Goal: Answer question/provide support

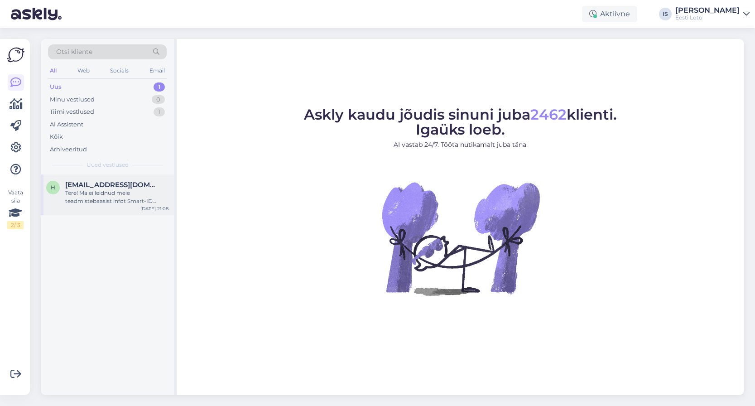
click at [86, 198] on div "Tere! Ma ei leidnud meie teadmistebaasist infot Smart-ID kasutamise piirangute …" at bounding box center [116, 197] width 103 height 16
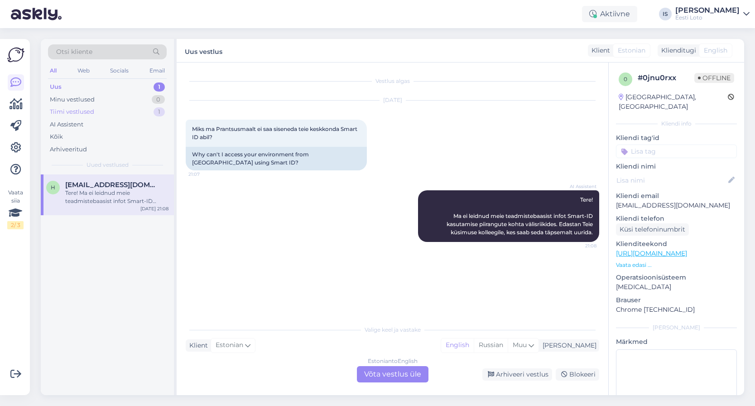
click at [99, 112] on div "Tiimi vestlused 1" at bounding box center [107, 111] width 119 height 13
click at [114, 199] on div "Et saaksime antud juhtumi meie IT-osakonda edastada, palume Teie isikukoodi." at bounding box center [116, 197] width 103 height 16
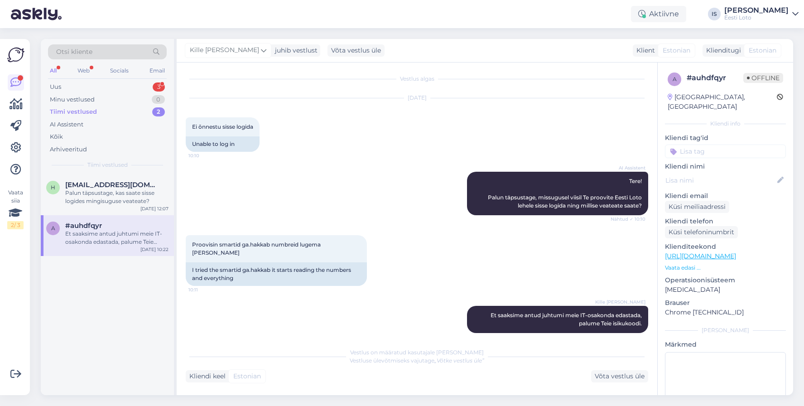
scroll to position [2, 0]
click at [92, 88] on div "Uus 3" at bounding box center [107, 87] width 119 height 13
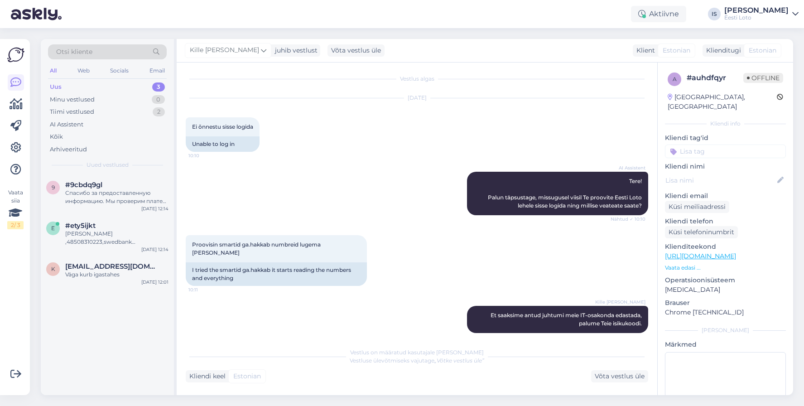
click at [103, 85] on div "Uus 3" at bounding box center [107, 87] width 119 height 13
click at [95, 269] on span "kristiinaliism@gmail.com" at bounding box center [112, 266] width 94 height 8
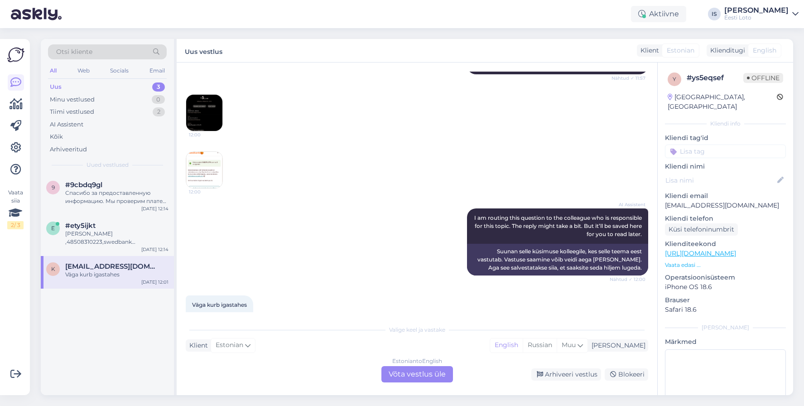
scroll to position [746, 0]
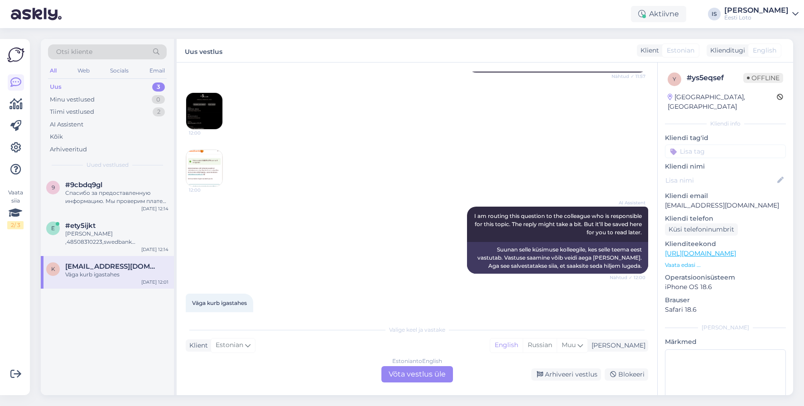
click at [205, 112] on img at bounding box center [204, 111] width 36 height 36
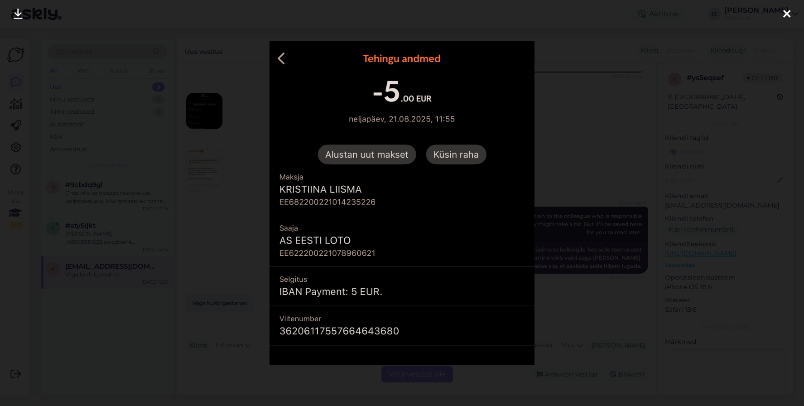
click at [754, 13] on icon at bounding box center [786, 15] width 7 height 12
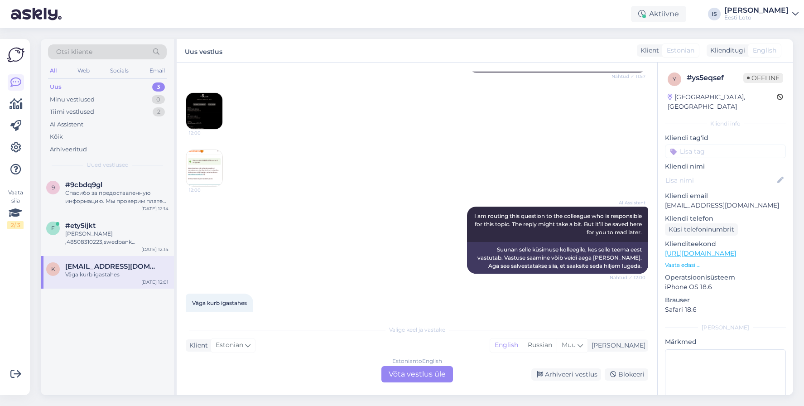
click at [190, 169] on img at bounding box center [204, 168] width 36 height 36
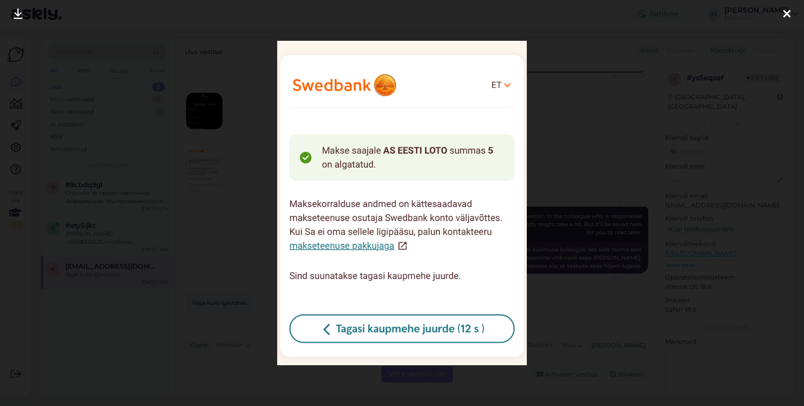
click at [754, 12] on icon at bounding box center [786, 15] width 7 height 12
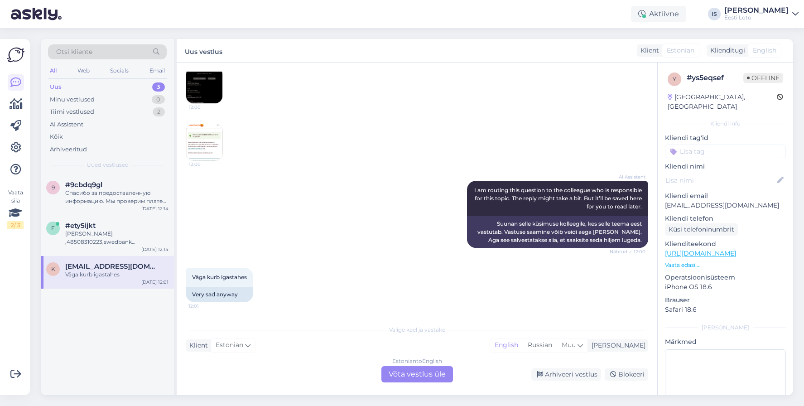
scroll to position [1, 0]
drag, startPoint x: 751, startPoint y: 194, endPoint x: 662, endPoint y: 195, distance: 89.2
click at [662, 195] on div "y # ys5eqsef Offline Estonia, Tallinn Kliendi info Kliendi tag'id Kliendi nimi …" at bounding box center [724, 253] width 135 height 382
copy p "kristiinaliism@gmail.com"
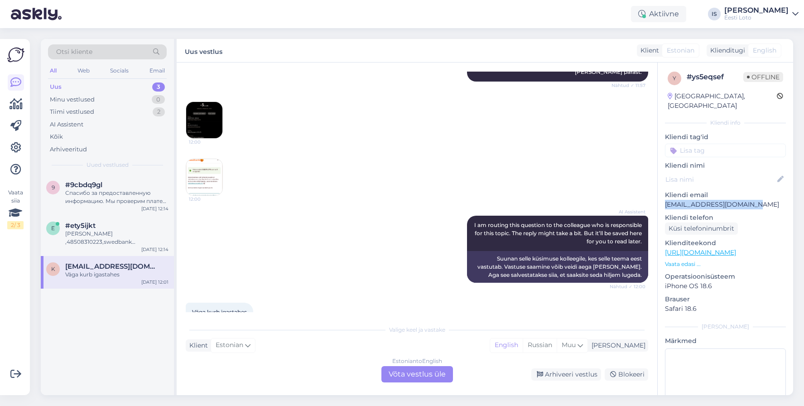
click at [222, 128] on img at bounding box center [204, 120] width 36 height 36
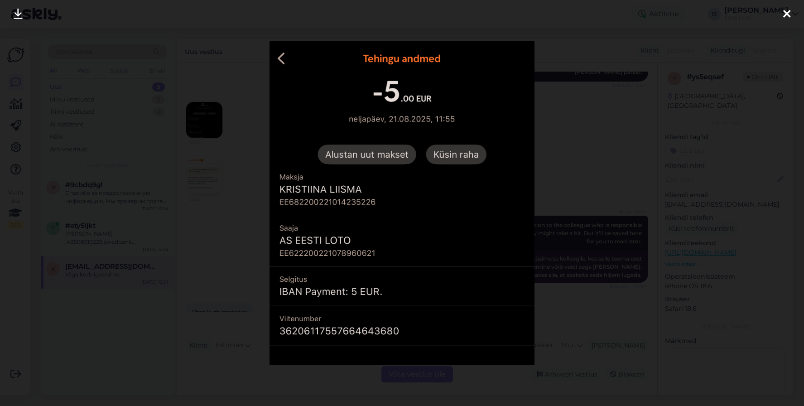
click at [754, 16] on icon at bounding box center [786, 15] width 7 height 12
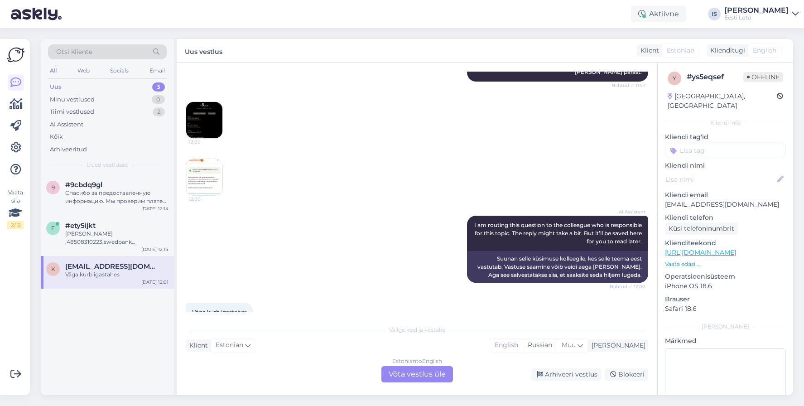
click at [576, 130] on div "12:00 12:00" at bounding box center [417, 148] width 462 height 114
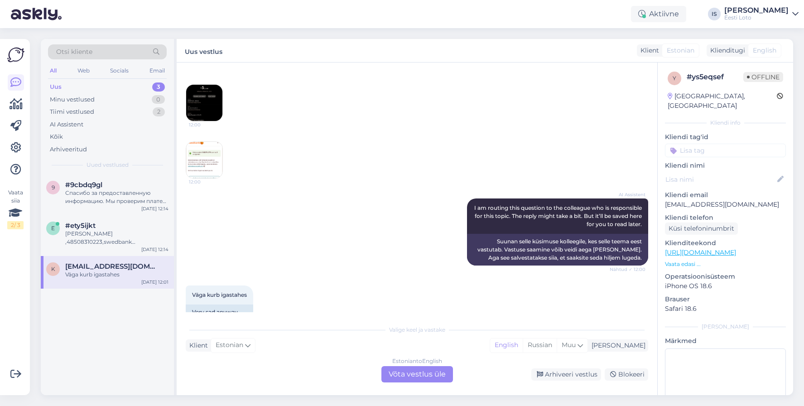
scroll to position [772, 0]
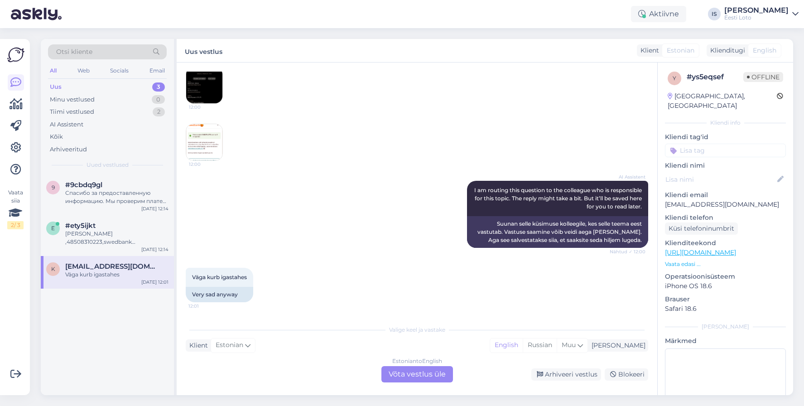
click at [440, 373] on div "Estonian to English Võta vestlus üle" at bounding box center [417, 374] width 72 height 16
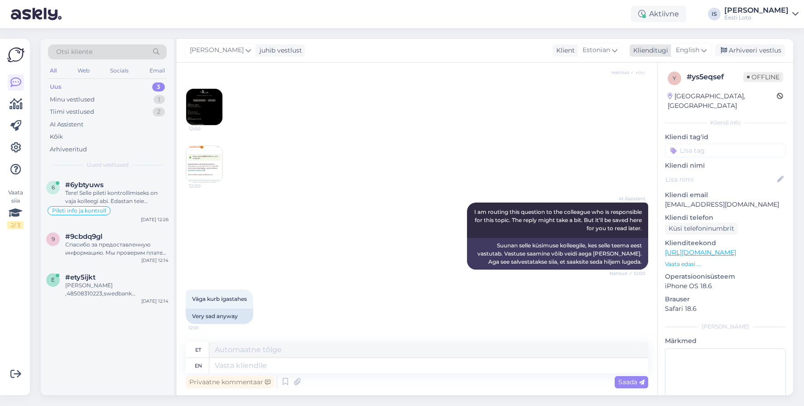
click at [687, 53] on span "English" at bounding box center [687, 50] width 24 height 10
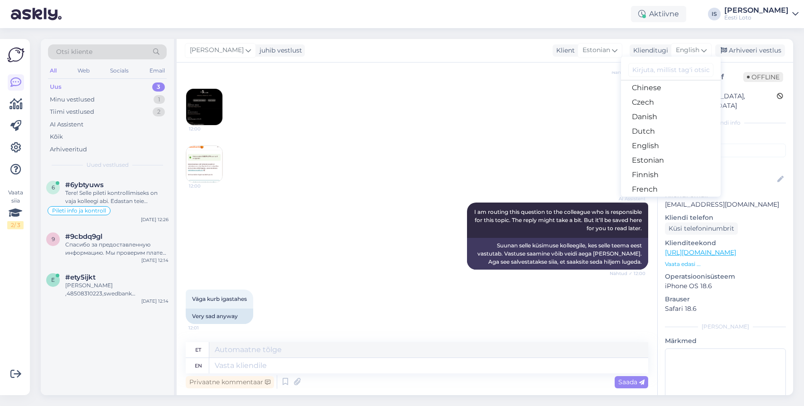
scroll to position [56, 0]
click at [677, 152] on link "Estonian" at bounding box center [671, 151] width 100 height 14
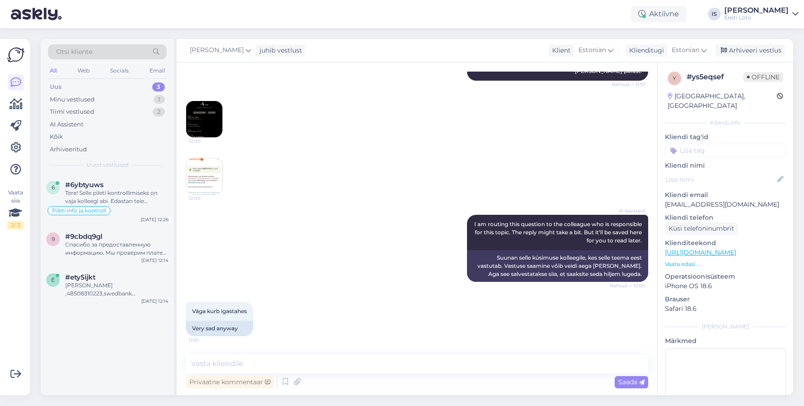
scroll to position [738, 0]
click at [315, 362] on textarea at bounding box center [417, 363] width 462 height 19
paste textarea "Kahjuks Teie makse ebaõnnestus tehnilise tõrke tõttu. Kontrollisime makse üle j…"
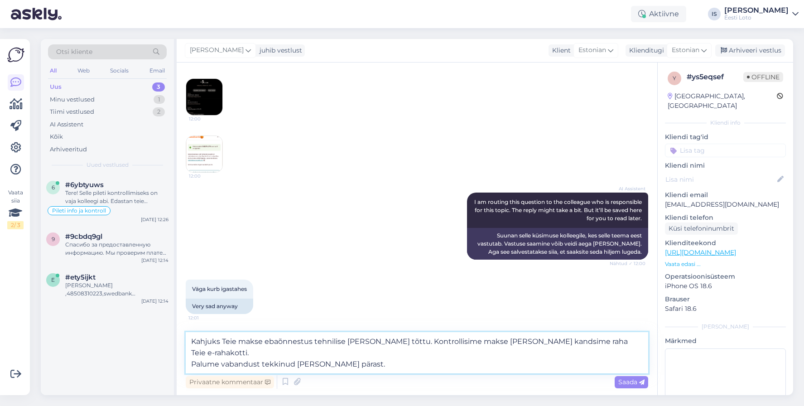
scroll to position [749, 0]
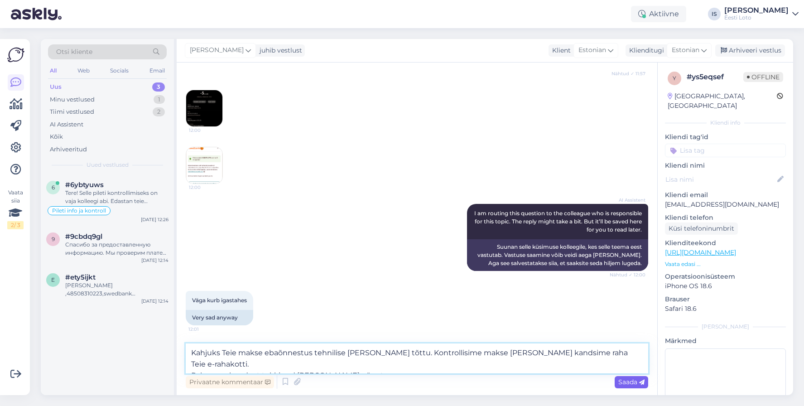
type textarea "Kahjuks Teie makse ebaõnnestus tehnilise tõrke tõttu. Kontrollisime makse üle j…"
click at [626, 381] on span "Saada" at bounding box center [631, 382] width 26 height 8
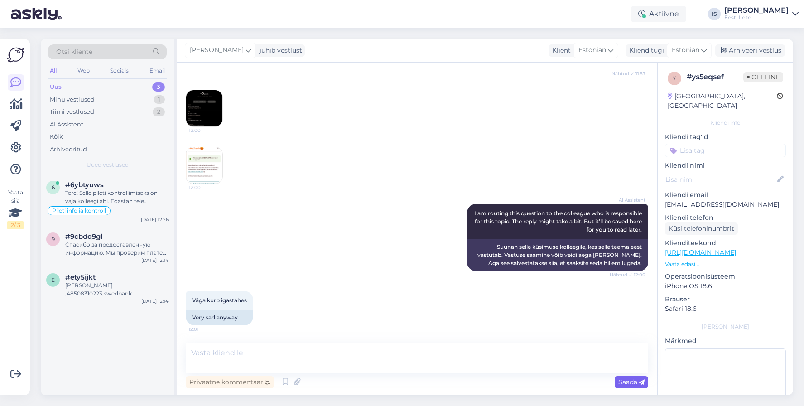
scroll to position [793, 0]
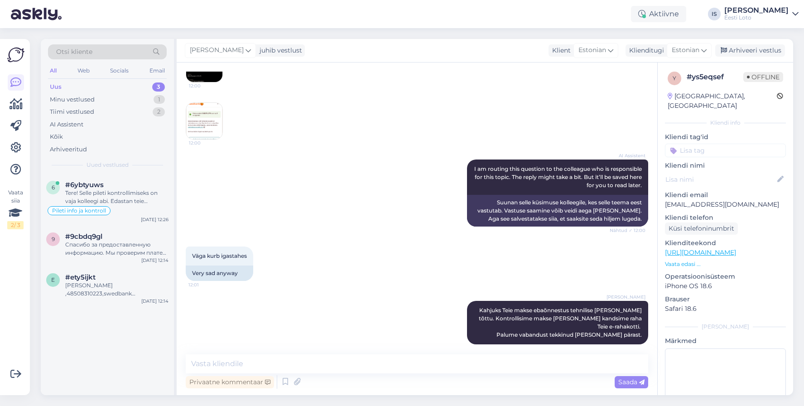
click at [735, 144] on input at bounding box center [725, 151] width 121 height 14
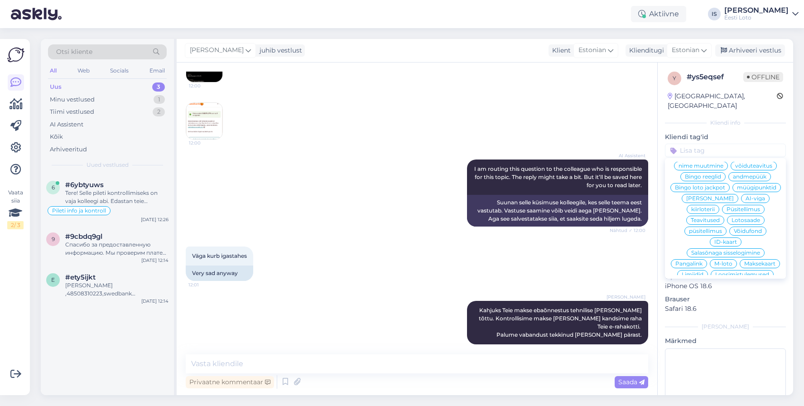
scroll to position [195, 0]
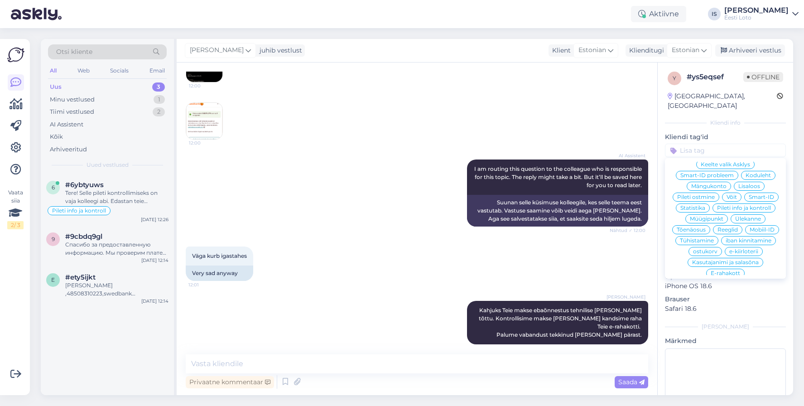
click at [720, 270] on span "E-rahakott" at bounding box center [724, 272] width 29 height 5
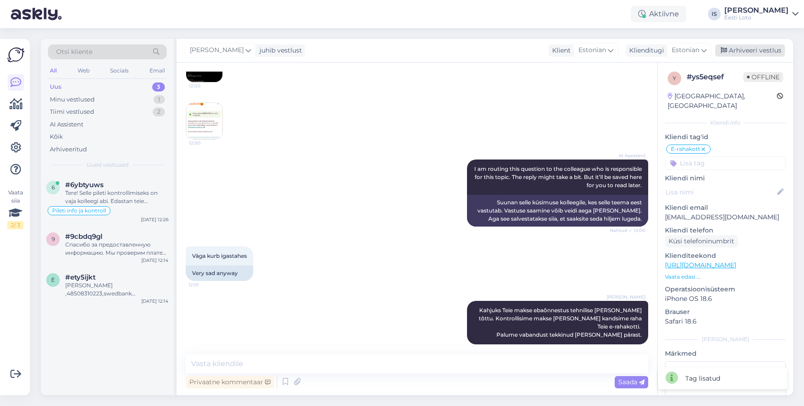
click at [754, 49] on div "Arhiveeri vestlus" at bounding box center [750, 50] width 70 height 12
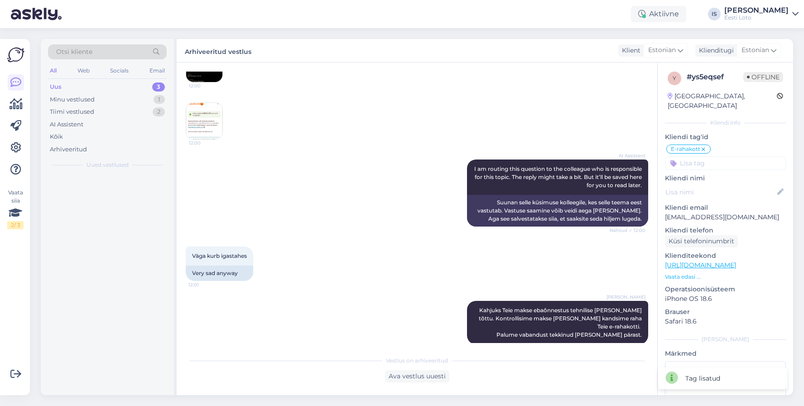
scroll to position [796, 0]
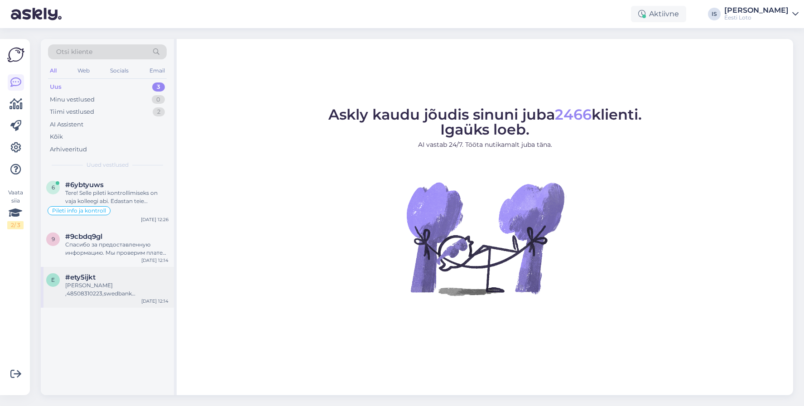
click at [96, 278] on div "#ety5ijkt" at bounding box center [116, 277] width 103 height 8
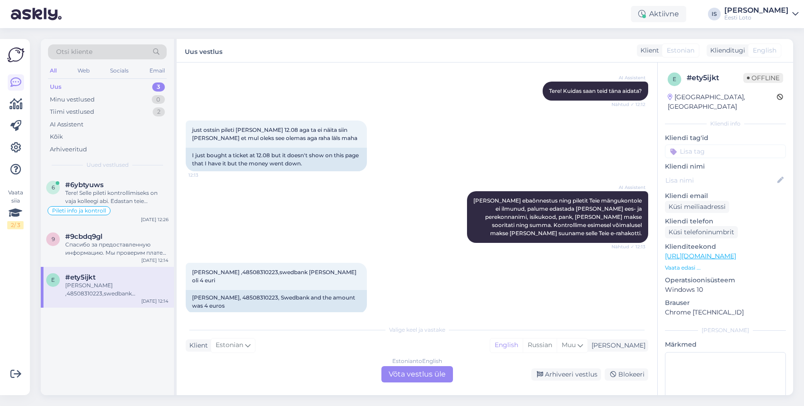
scroll to position [96, 0]
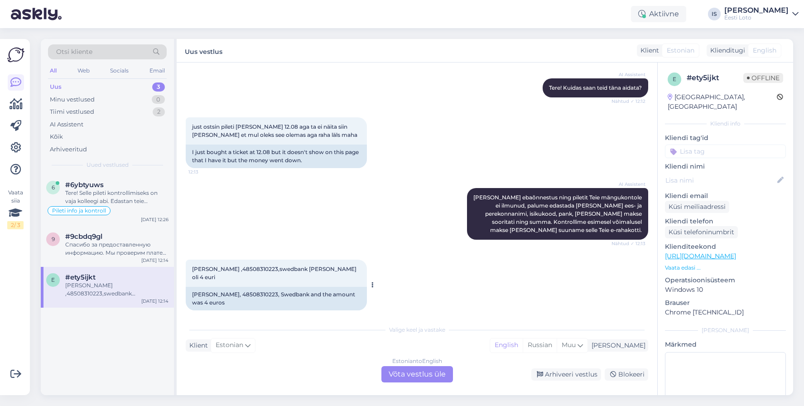
click at [263, 270] on span "[PERSON_NAME] ,48508310223,swedbank [PERSON_NAME] oli 4 euri" at bounding box center [275, 272] width 166 height 15
copy span "48508310223"
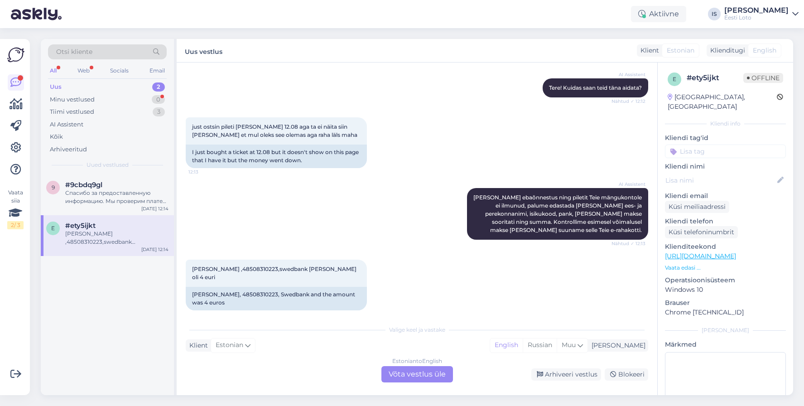
click at [438, 370] on div "Estonian to English Võta vestlus üle" at bounding box center [417, 374] width 72 height 16
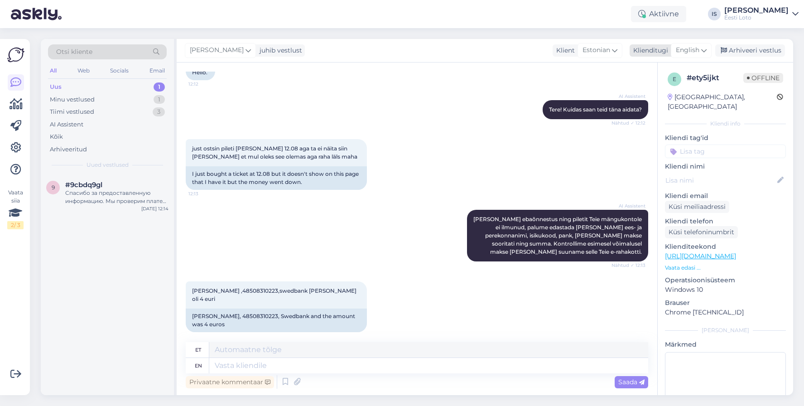
click at [687, 51] on span "English" at bounding box center [687, 50] width 24 height 10
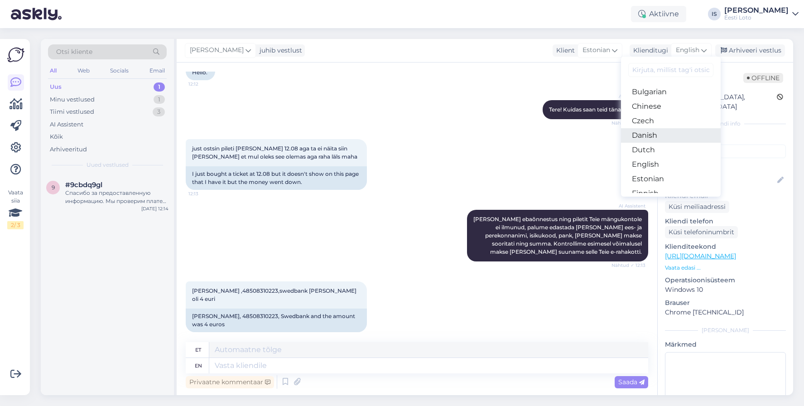
scroll to position [31, 0]
click at [681, 175] on link "Estonian" at bounding box center [671, 175] width 100 height 14
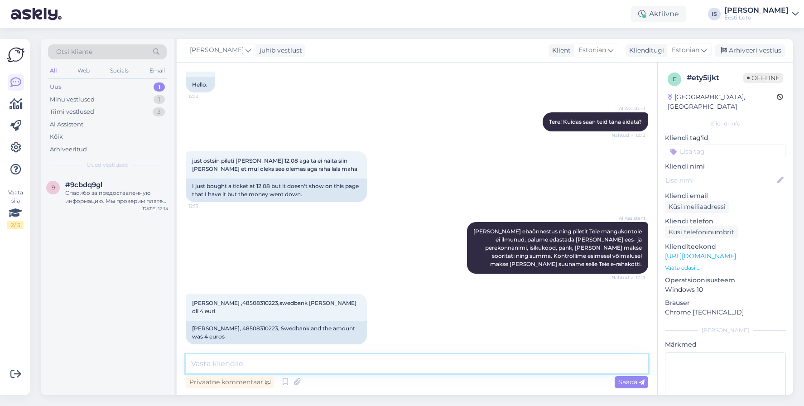
click at [255, 361] on textarea at bounding box center [417, 363] width 462 height 19
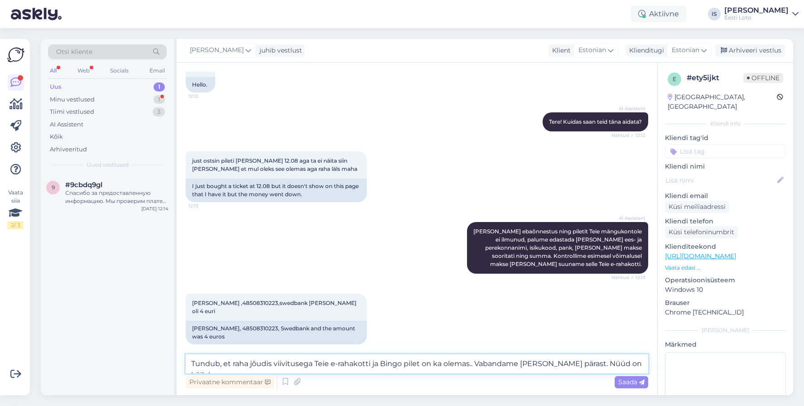
type textarea "Tundub, et raha jõudis viivitusega Teie e-rahakotti ja Bingo pilet on ka olemas…"
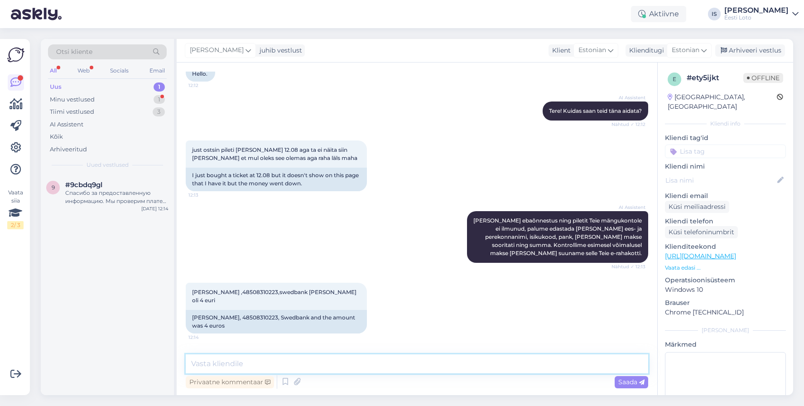
scroll to position [117, 0]
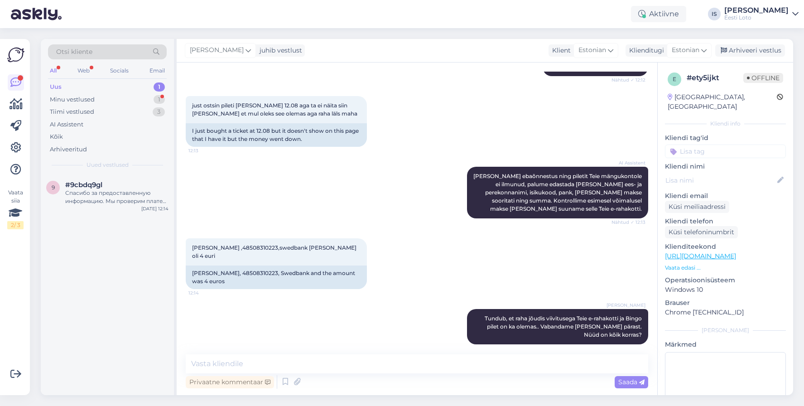
click at [697, 144] on input at bounding box center [725, 151] width 121 height 14
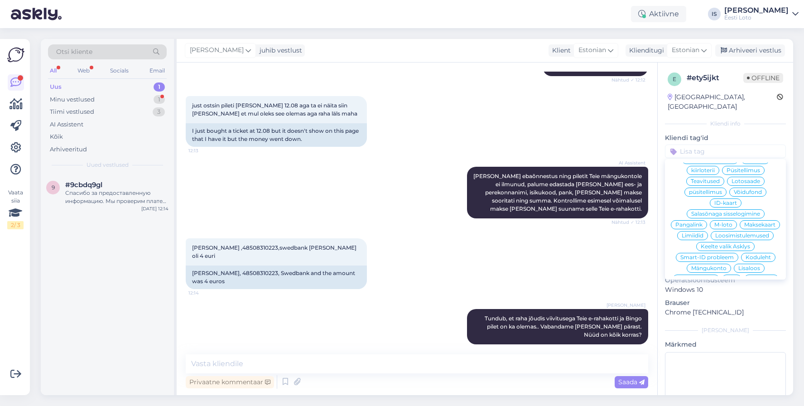
scroll to position [195, 0]
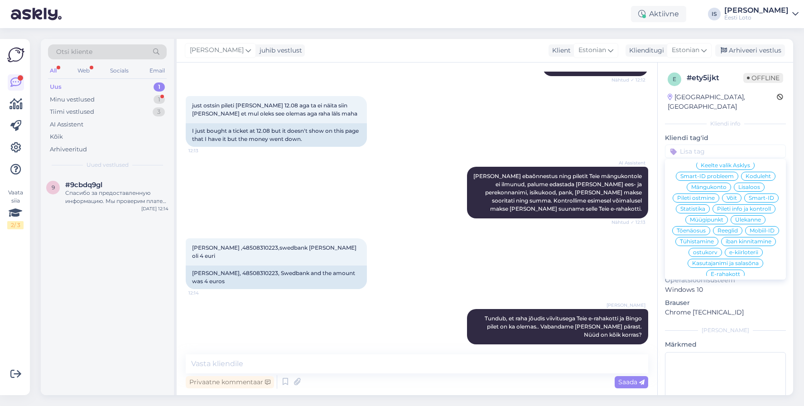
click at [726, 271] on span "E-rahakott" at bounding box center [724, 273] width 29 height 5
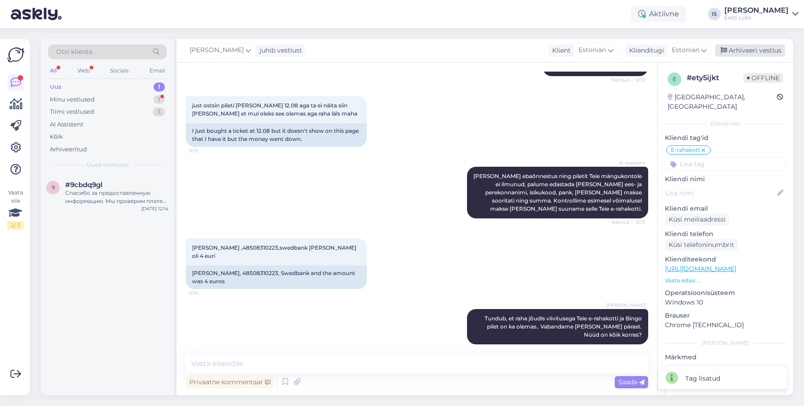
click at [741, 53] on div "Arhiveeri vestlus" at bounding box center [750, 50] width 70 height 12
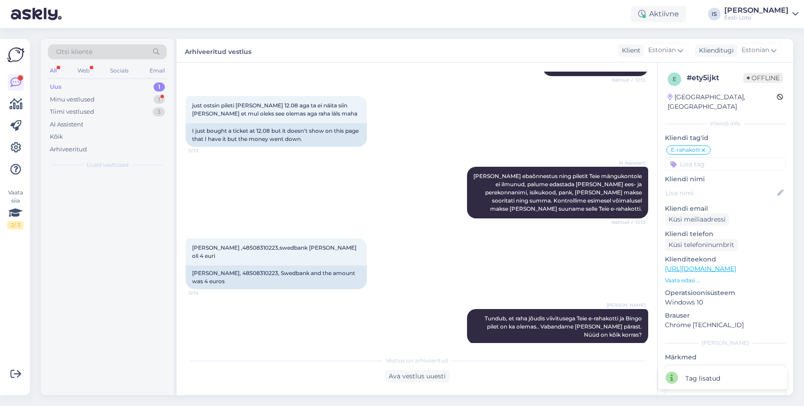
scroll to position [120, 0]
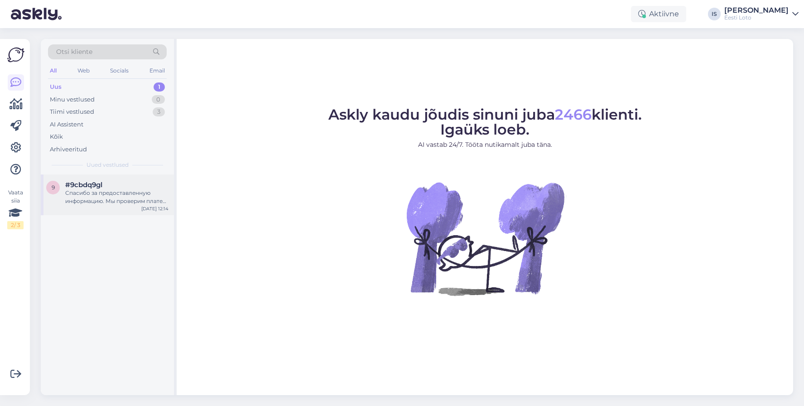
click at [91, 195] on div "Спасибо за предоставленную информацию. Мы проверим платеж и свяжемся с вами в б…" at bounding box center [116, 197] width 103 height 16
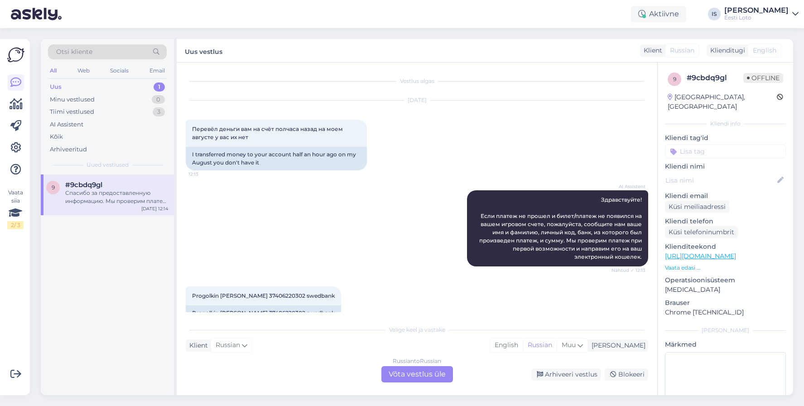
scroll to position [74, 0]
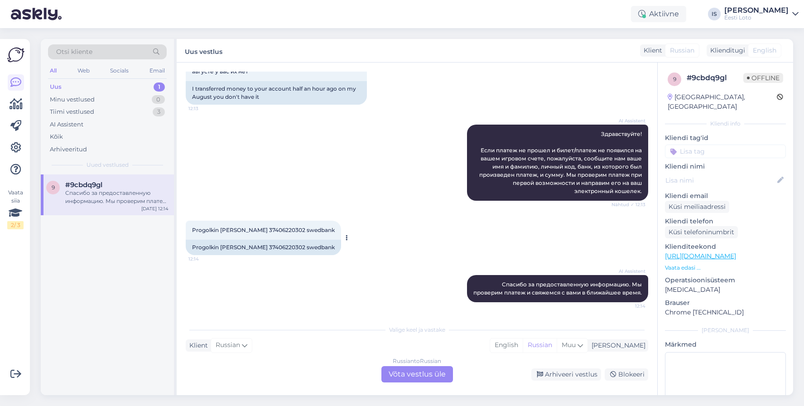
click at [253, 226] on span "Progolkin Andrei 37406220302 swedbank" at bounding box center [263, 229] width 143 height 7
copy span "37406220302"
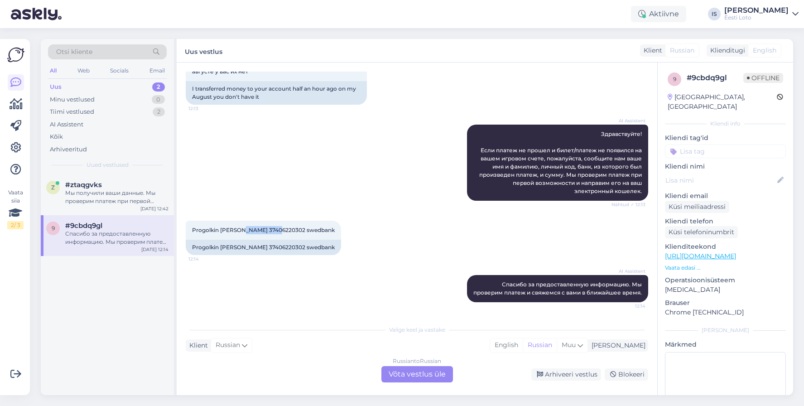
copy span "37406220302"
click at [100, 189] on div "Мы получили ваши данные. Мы проверим платеж при первой возможности и направим е…" at bounding box center [116, 197] width 103 height 16
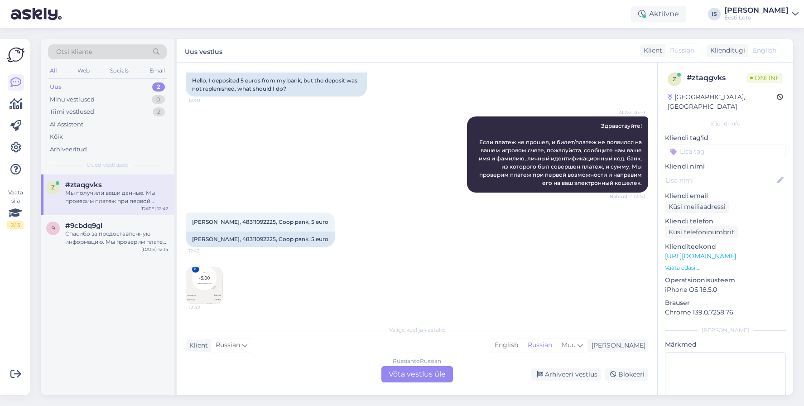
scroll to position [131, 0]
